Goal: Participate in discussion

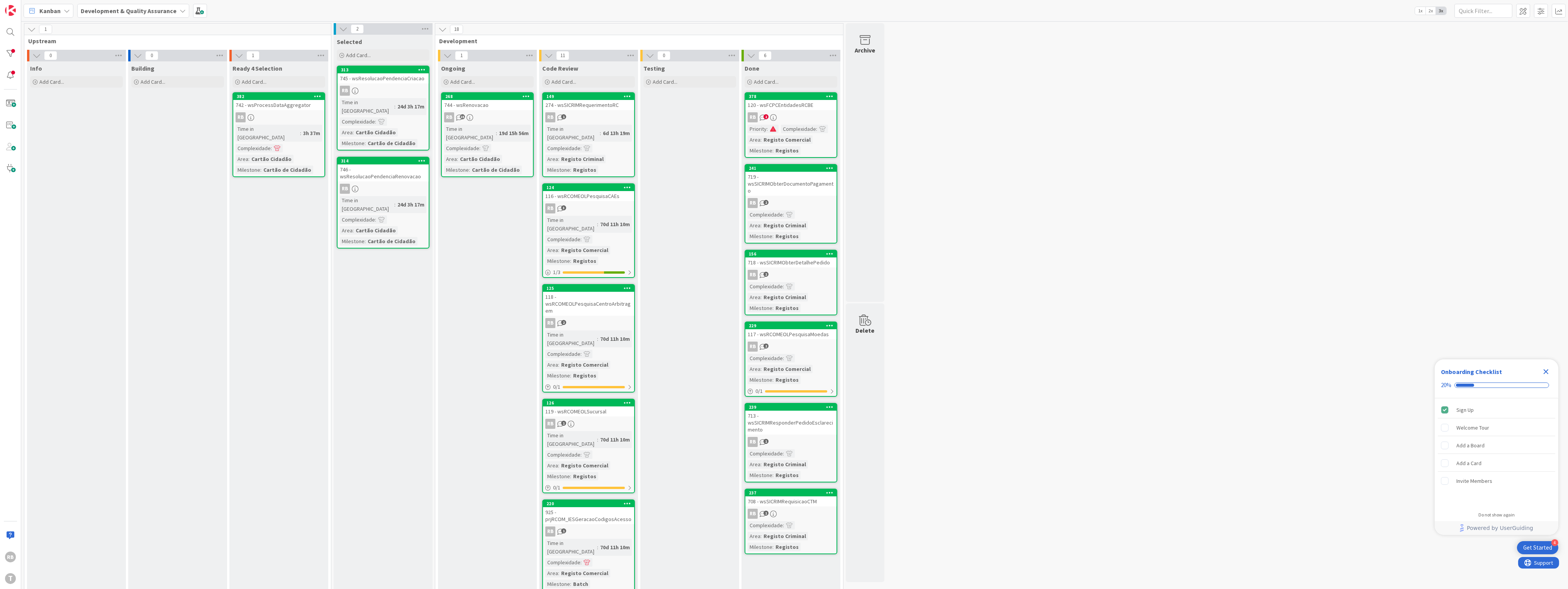
click at [488, 116] on div "RB 15" at bounding box center [488, 117] width 91 height 10
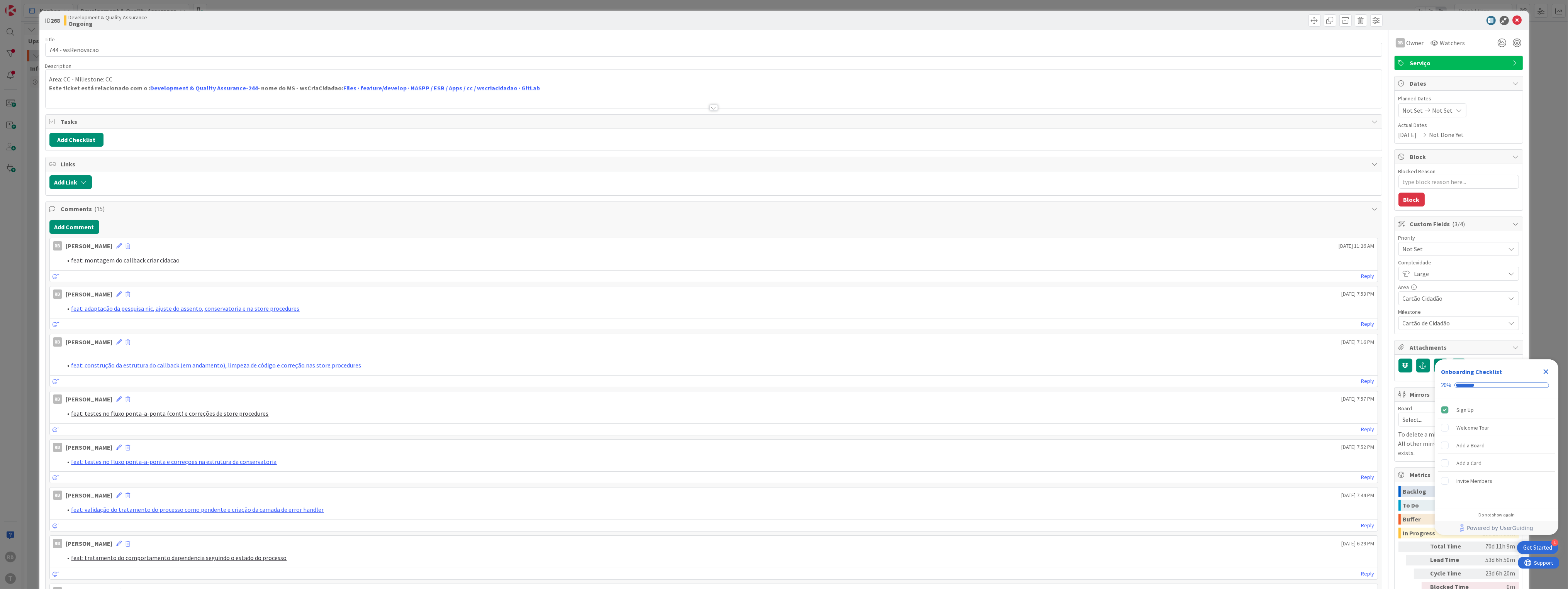
type textarea "x"
click at [69, 228] on button "Add Comment" at bounding box center [74, 227] width 50 height 14
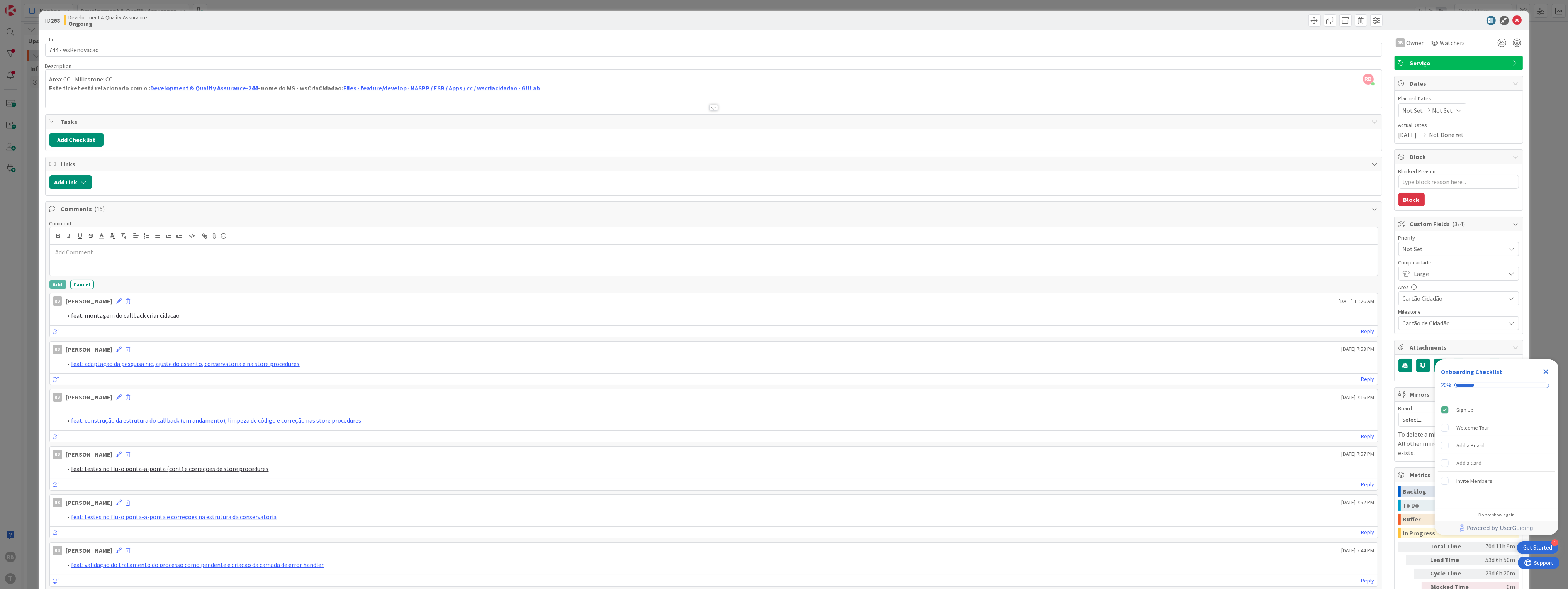
click at [100, 256] on p at bounding box center [713, 252] width 1321 height 9
click at [56, 282] on button "Add" at bounding box center [58, 284] width 17 height 9
click at [1513, 18] on icon at bounding box center [1517, 20] width 9 height 9
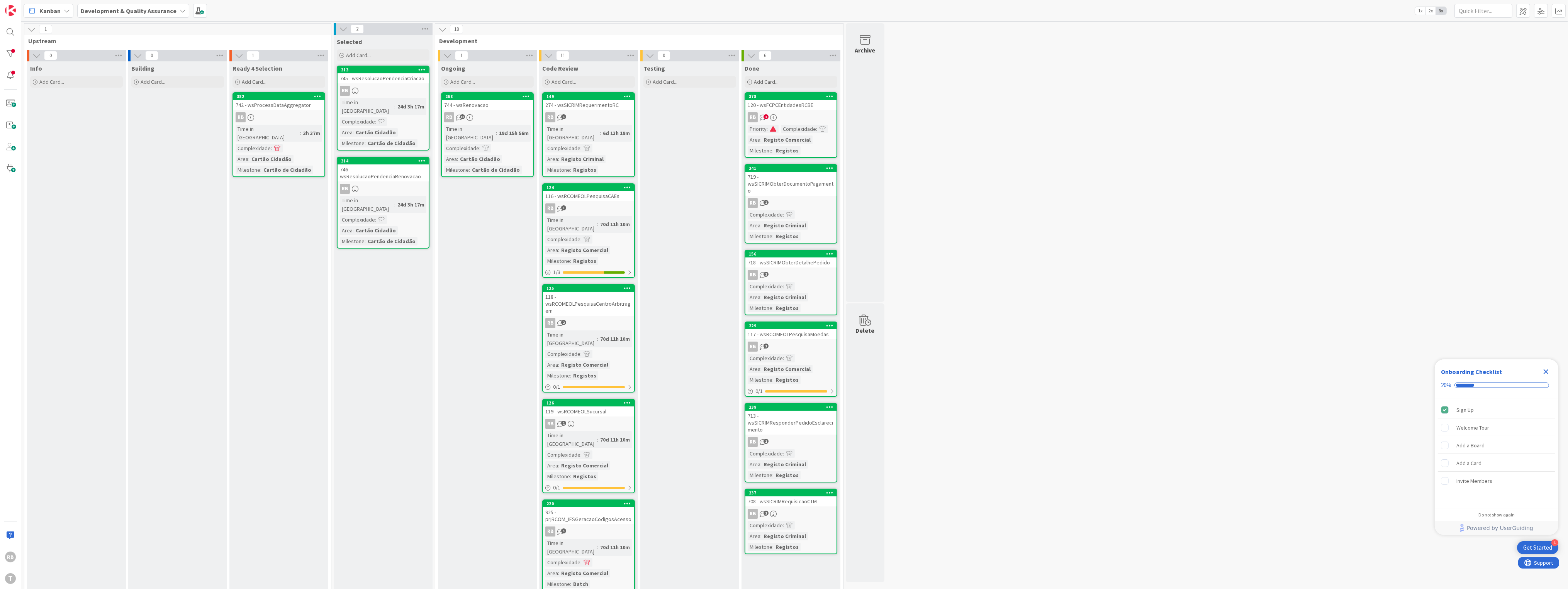
click at [288, 108] on div "742 - wsProcessDataAggregator" at bounding box center [279, 105] width 91 height 10
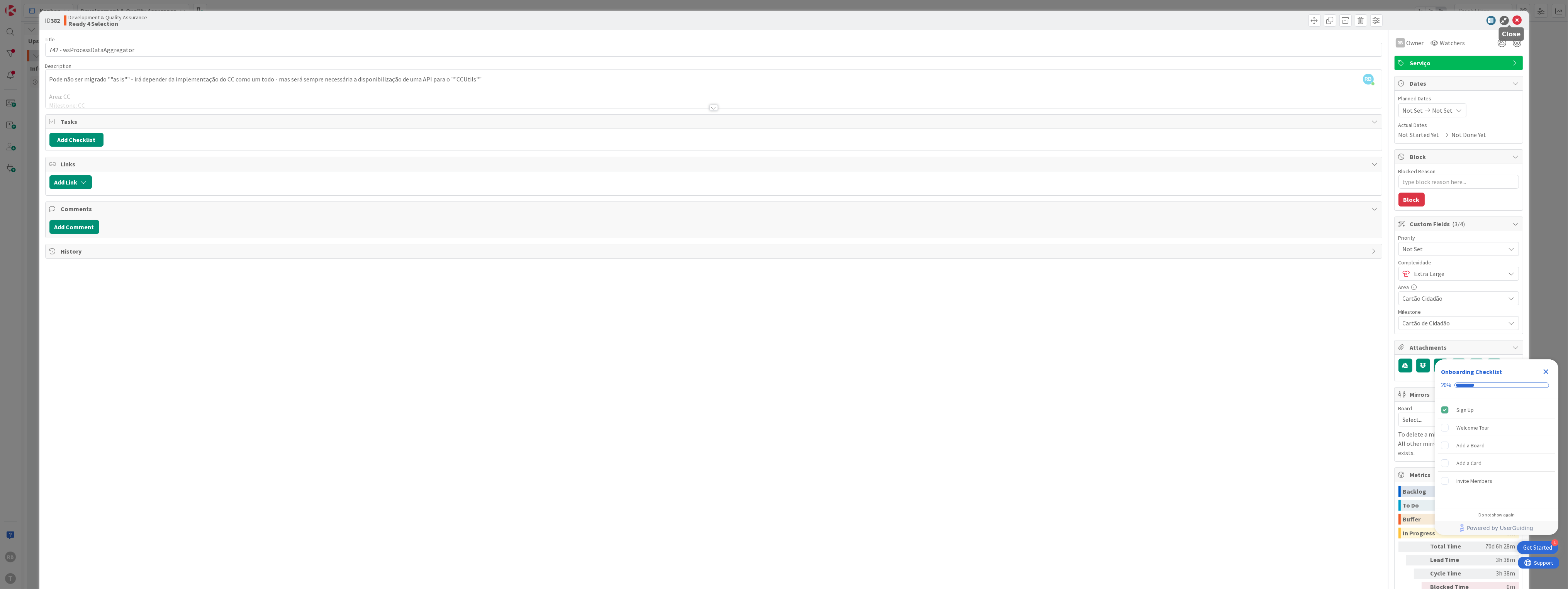
click at [1513, 18] on icon at bounding box center [1517, 20] width 9 height 9
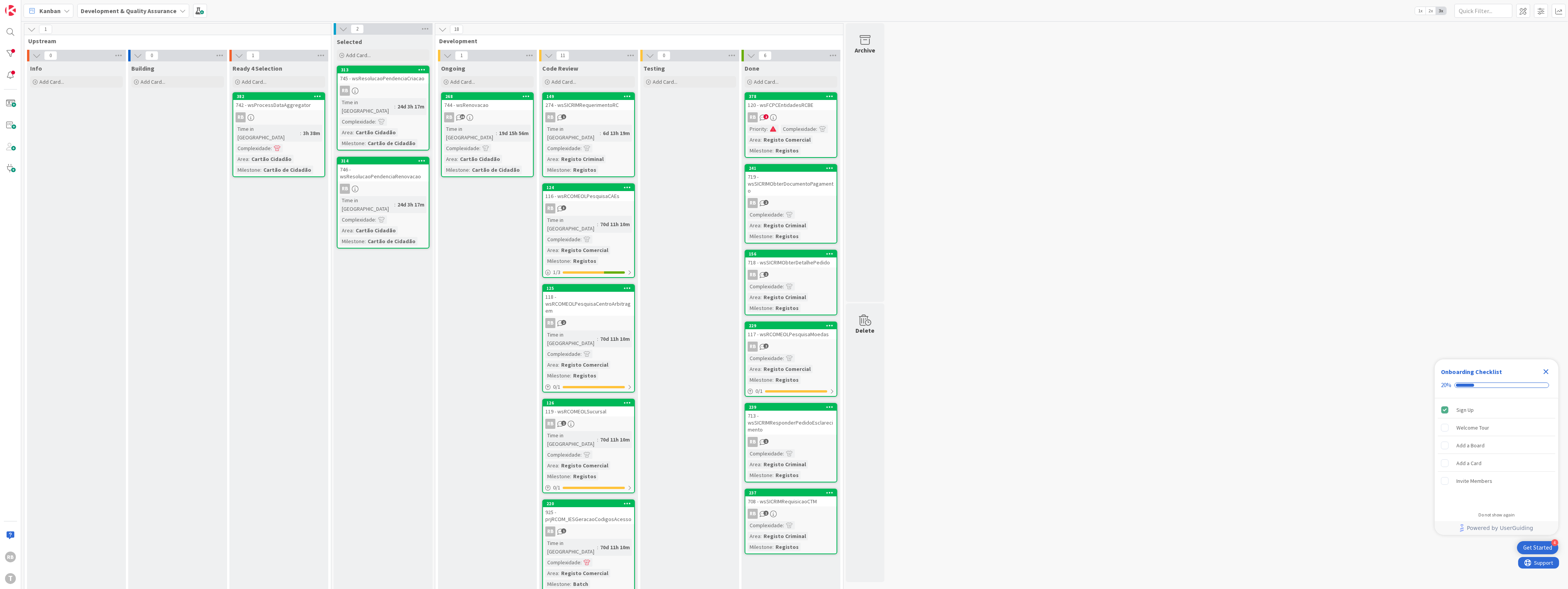
click at [491, 110] on link "268 744 - wsRenovacao RB 16 Time in [GEOGRAPHIC_DATA] : 19d 15h 56m Complexidad…" at bounding box center [488, 135] width 93 height 85
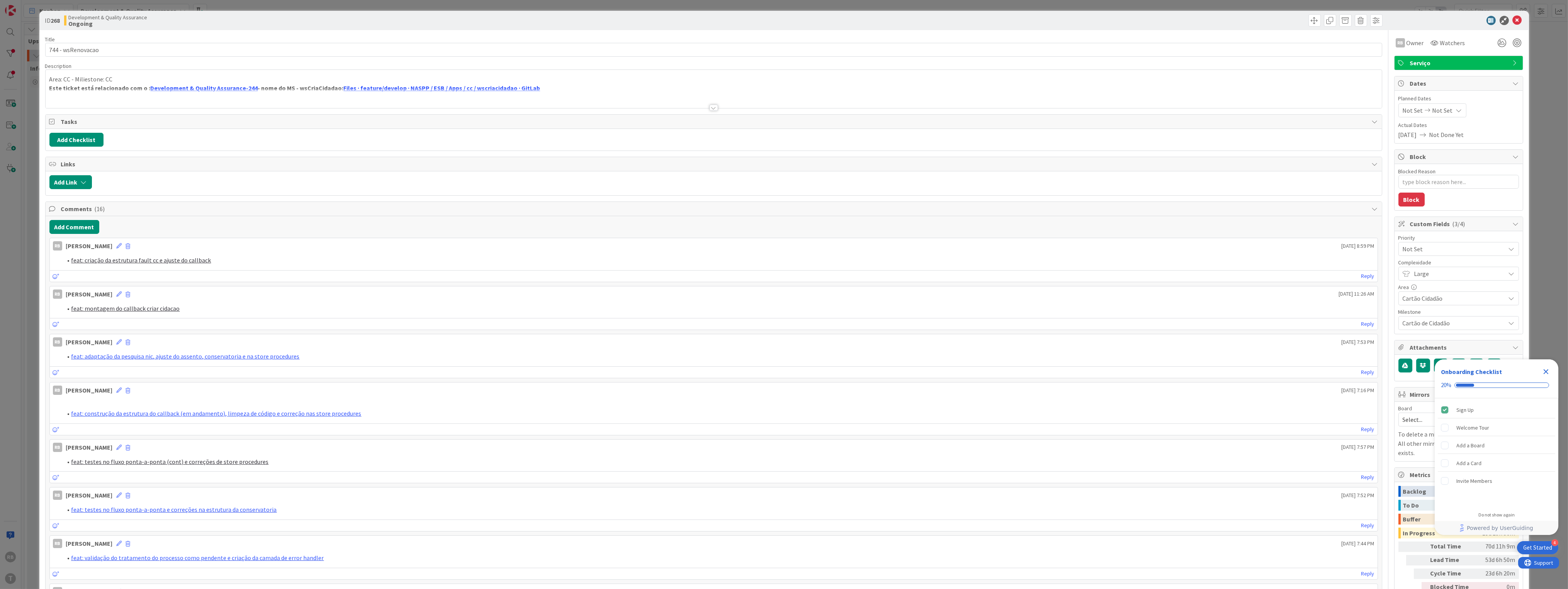
type textarea "x"
click at [1513, 18] on icon at bounding box center [1517, 20] width 9 height 9
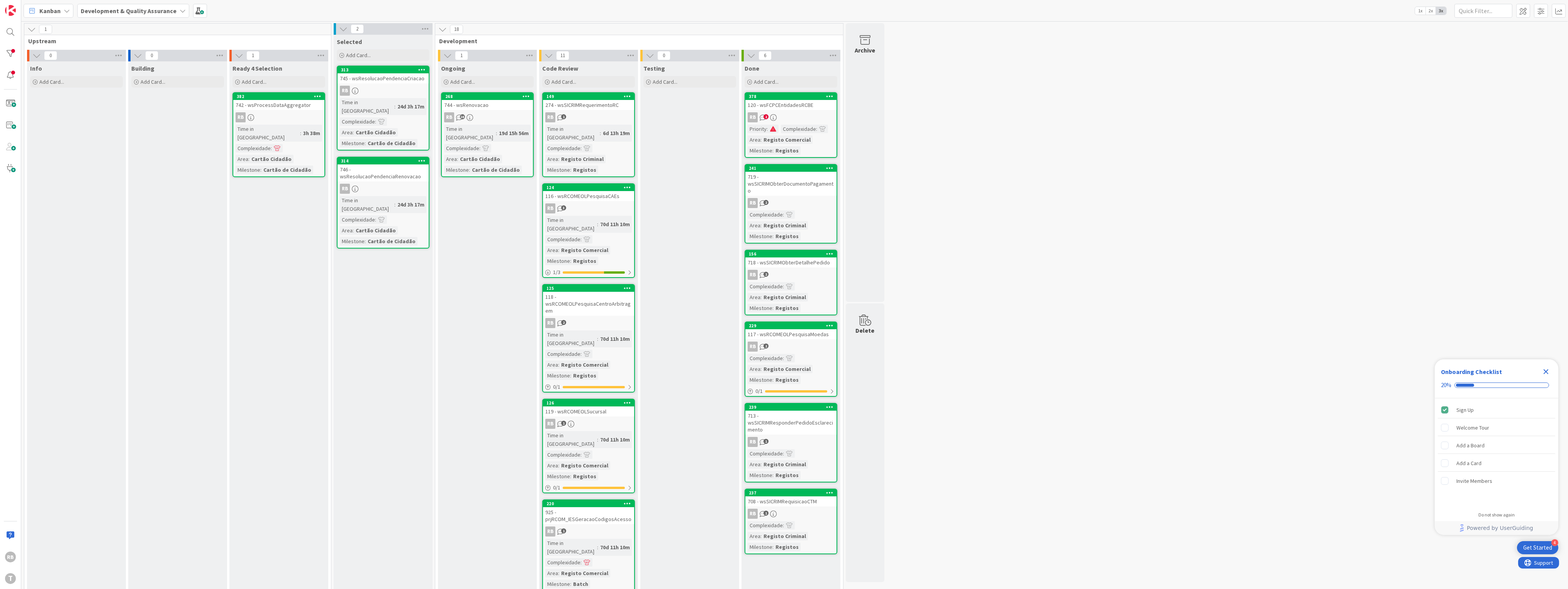
click at [206, 303] on div "Building Add Card..." at bounding box center [178, 584] width 99 height 1046
